Goal: Transaction & Acquisition: Purchase product/service

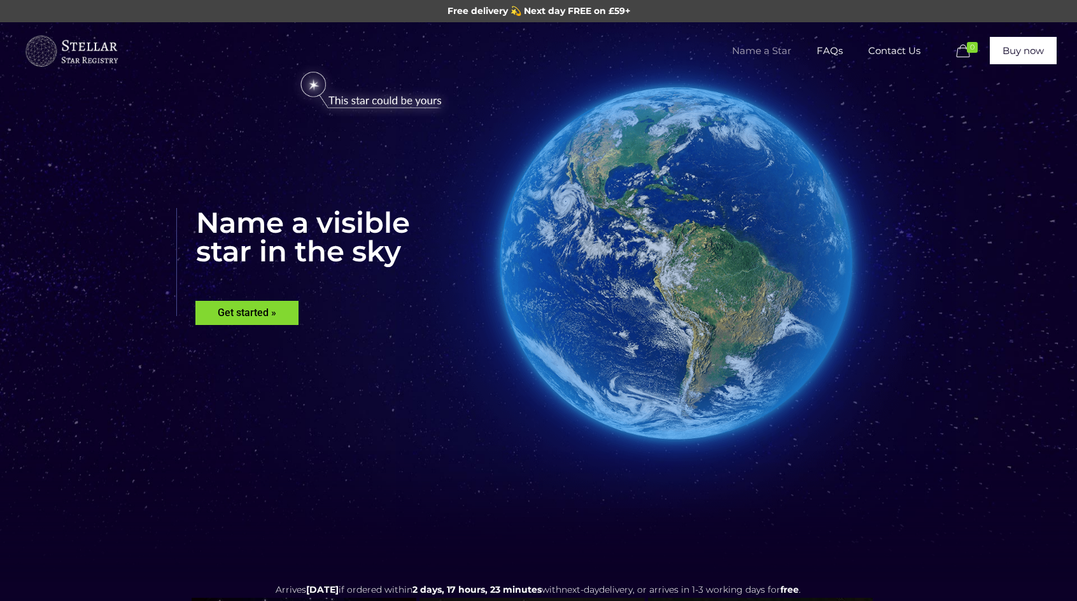
click at [748, 52] on span "Name a Star" at bounding box center [761, 51] width 85 height 38
click at [764, 53] on span "Name a Star" at bounding box center [761, 51] width 85 height 38
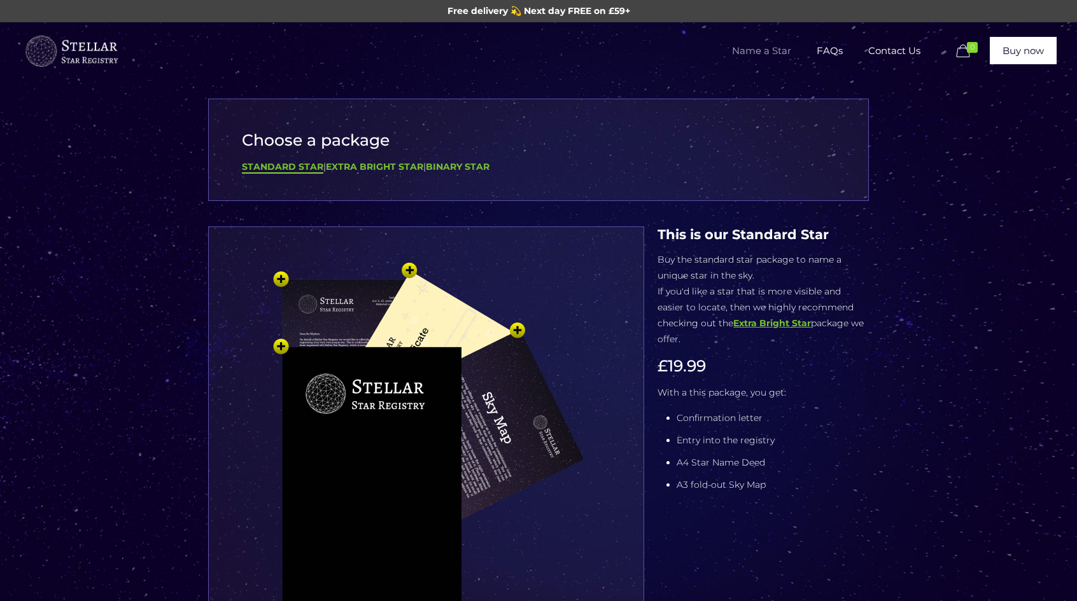
click at [733, 323] on b "Extra Bright Star" at bounding box center [772, 323] width 78 height 11
click at [484, 169] on b "Binary Star" at bounding box center [458, 166] width 64 height 11
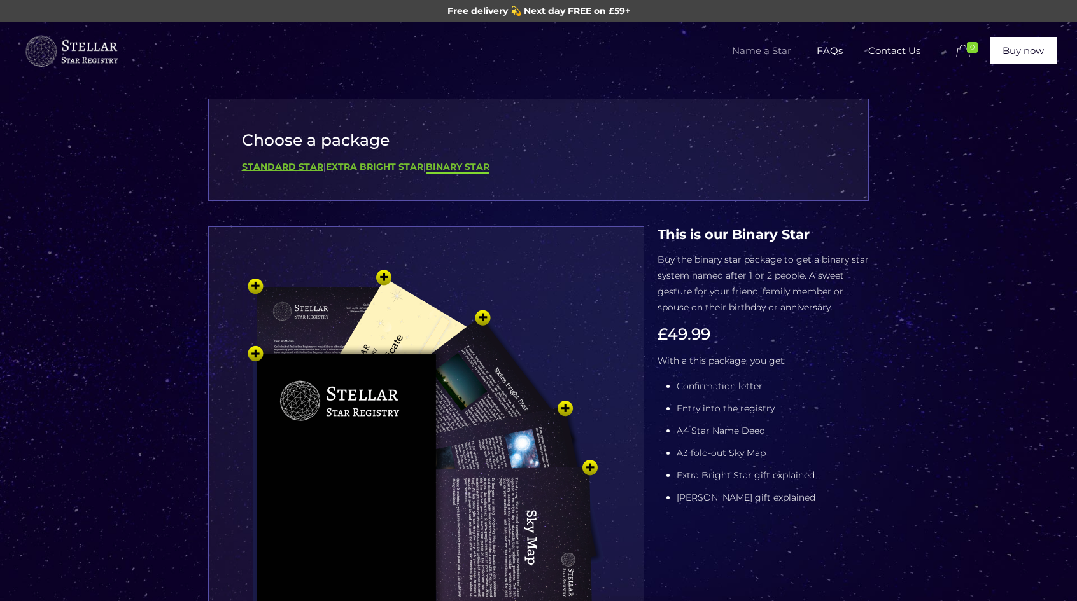
click at [279, 167] on b "Standard Star" at bounding box center [282, 166] width 81 height 11
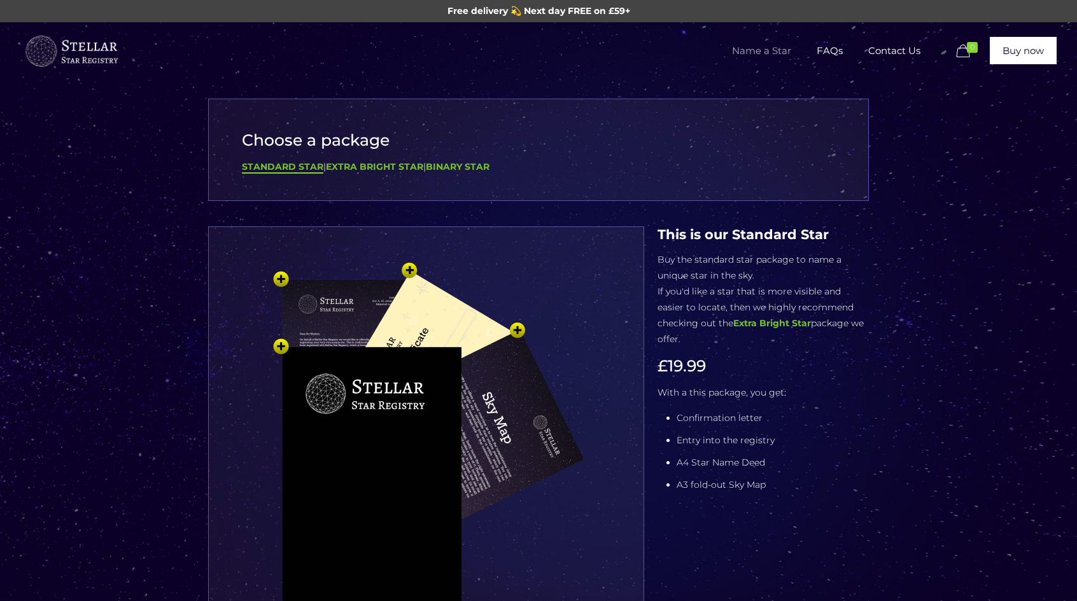
click at [280, 346] on img at bounding box center [426, 469] width 382 height 420
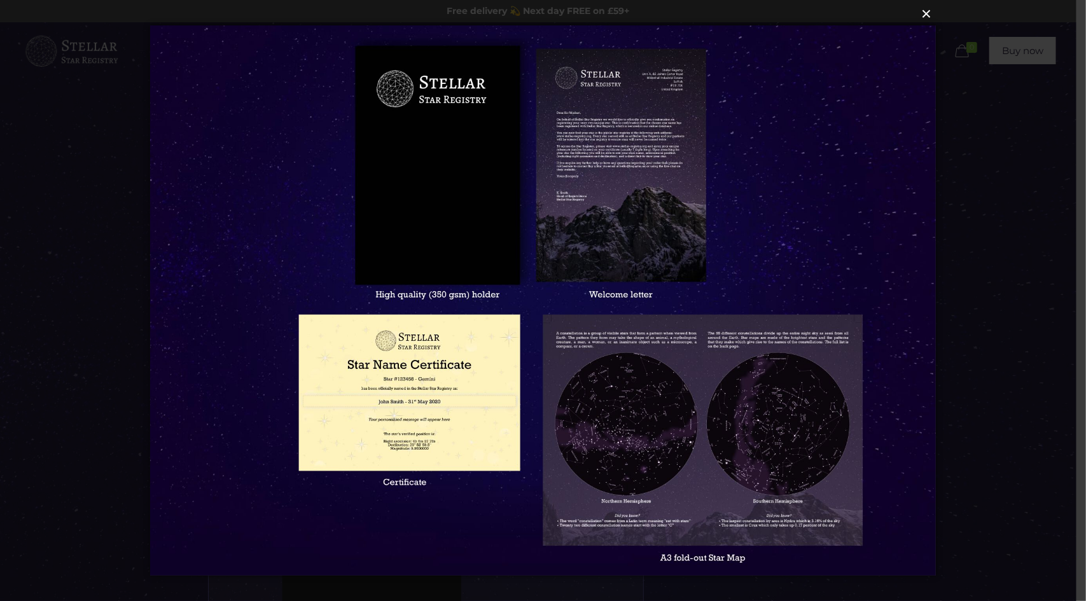
click at [925, 17] on button "×" at bounding box center [543, 14] width 787 height 28
